Goal: Information Seeking & Learning: Learn about a topic

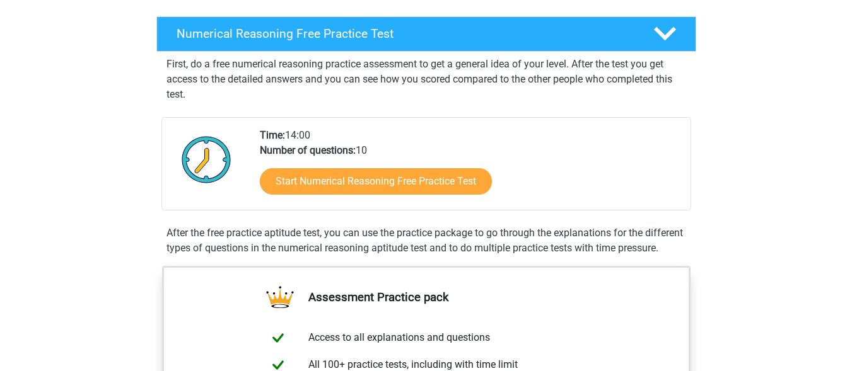
scroll to position [189, 0]
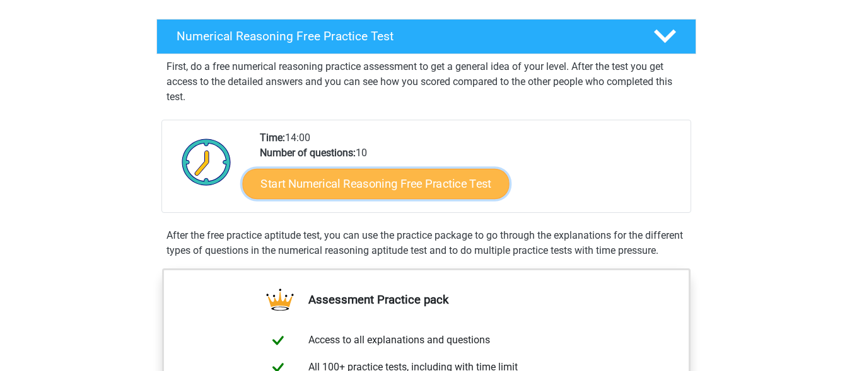
click at [378, 189] on link "Start Numerical Reasoning Free Practice Test" at bounding box center [375, 183] width 267 height 30
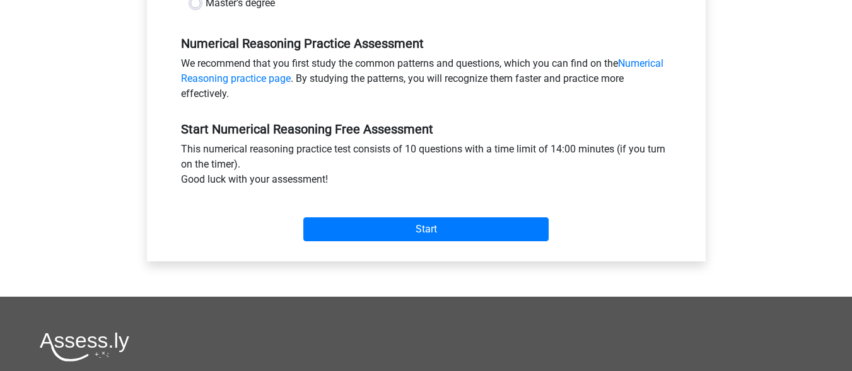
scroll to position [378, 0]
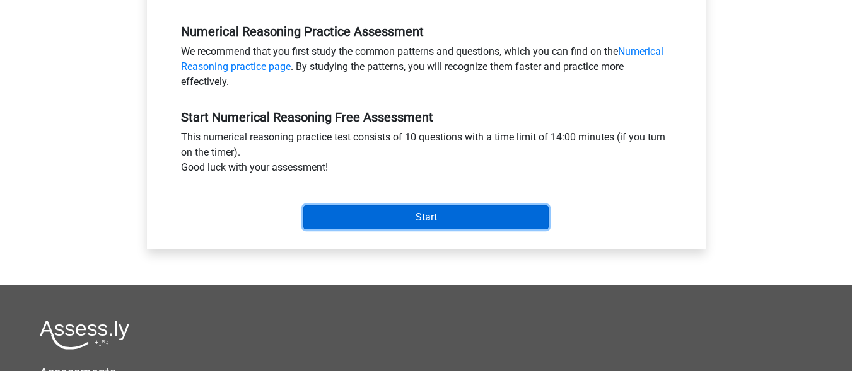
click at [424, 224] on input "Start" at bounding box center [425, 217] width 245 height 24
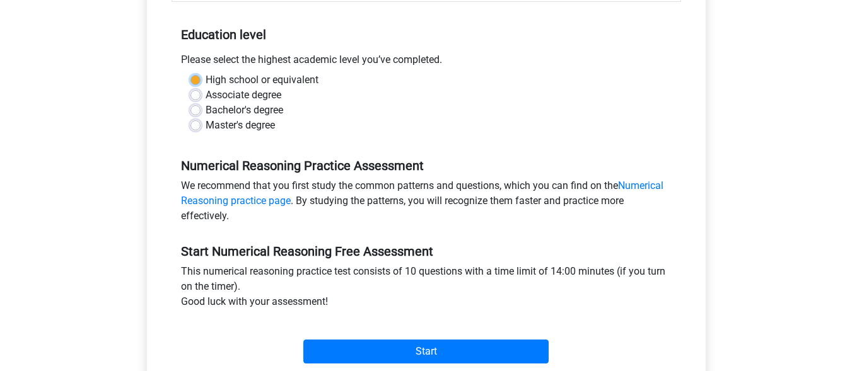
scroll to position [316, 0]
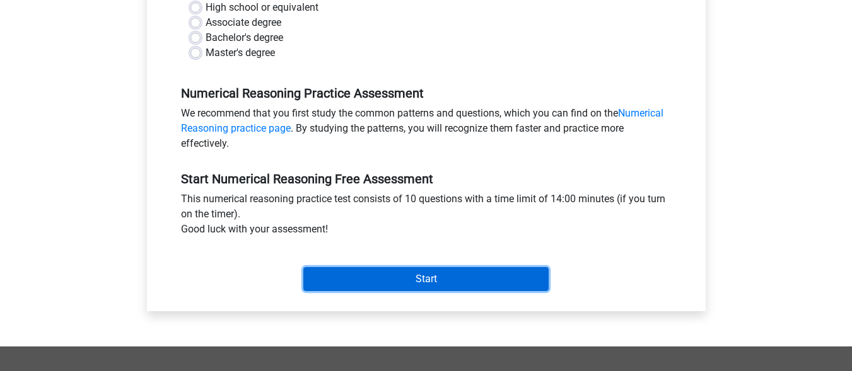
click at [433, 278] on input "Start" at bounding box center [425, 279] width 245 height 24
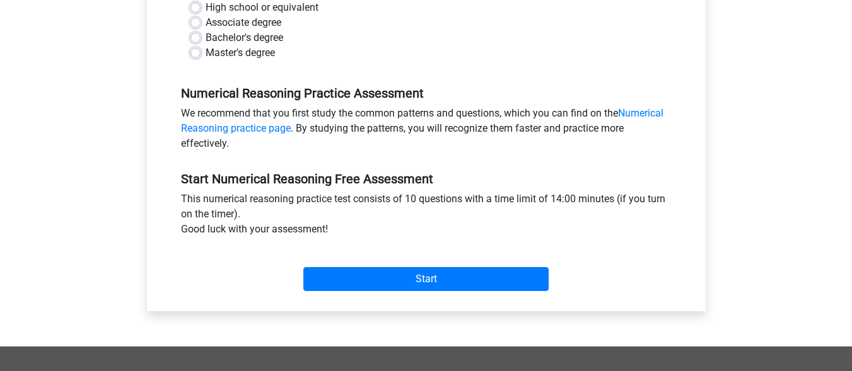
click at [205, 49] on label "Master's degree" at bounding box center [239, 52] width 69 height 15
click at [195, 49] on input "Master's degree" at bounding box center [195, 51] width 10 height 13
radio input "true"
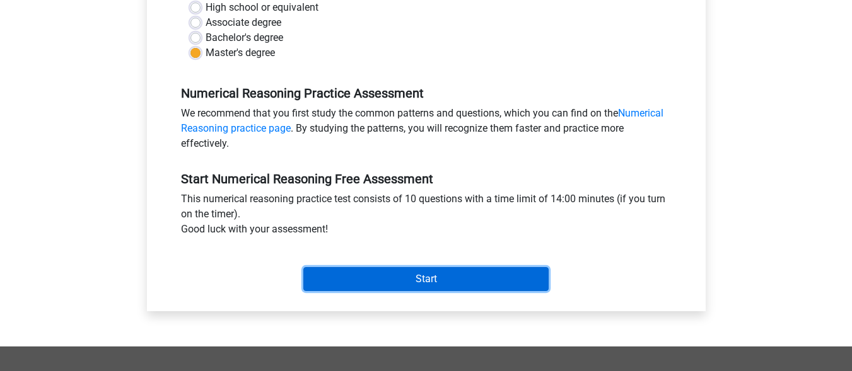
click at [410, 279] on input "Start" at bounding box center [425, 279] width 245 height 24
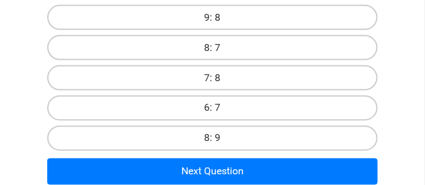
scroll to position [315, 0]
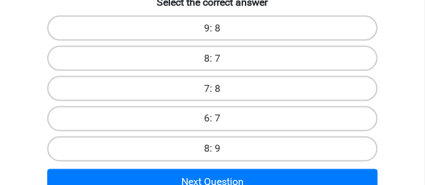
click at [220, 31] on input "9: 8" at bounding box center [217, 32] width 8 height 8
radio input "true"
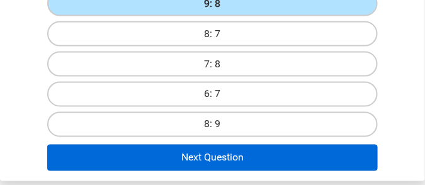
scroll to position [378, 0]
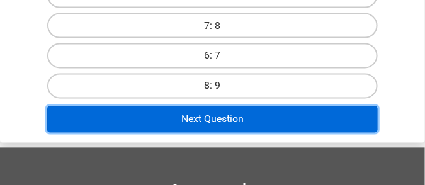
click at [211, 123] on button "Next Question" at bounding box center [213, 120] width 332 height 26
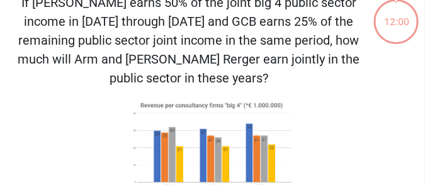
scroll to position [48, 0]
